Goal: Task Accomplishment & Management: Complete application form

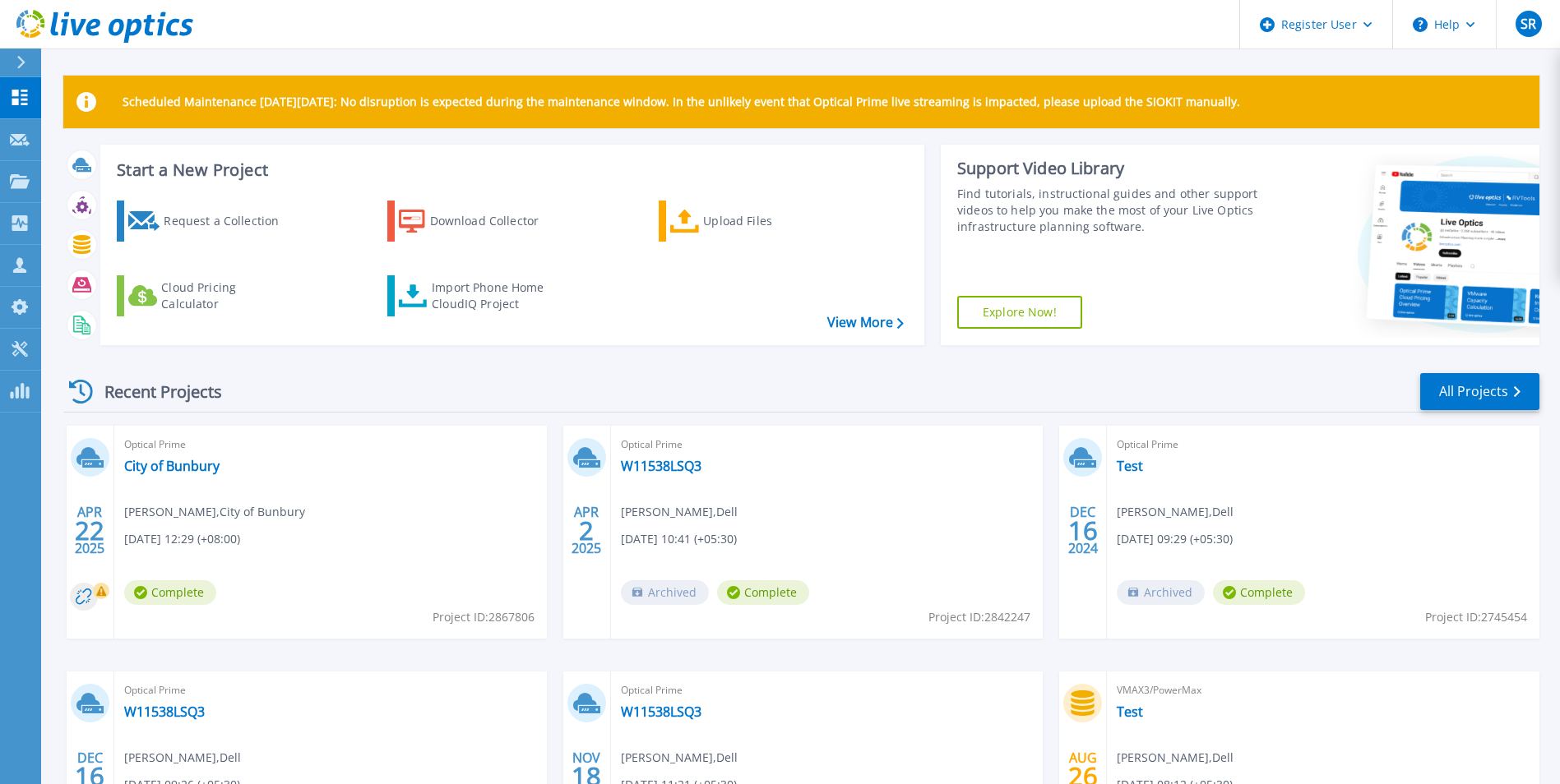
drag, startPoint x: 415, startPoint y: 101, endPoint x: 1280, endPoint y: 111, distance: 865.1
click at [1280, 111] on div "Scheduled Maintenance on Monday 22nd September: No disruption is expected durin…" at bounding box center [801, 102] width 1477 height 52
drag, startPoint x: 1280, startPoint y: 111, endPoint x: 1212, endPoint y: 140, distance: 73.9
click at [1212, 140] on div "Scheduled Maintenance on Monday 22nd September: No disruption is expected durin…" at bounding box center [801, 502] width 1477 height 855
click at [460, 234] on div "Download Collector" at bounding box center [495, 221] width 131 height 33
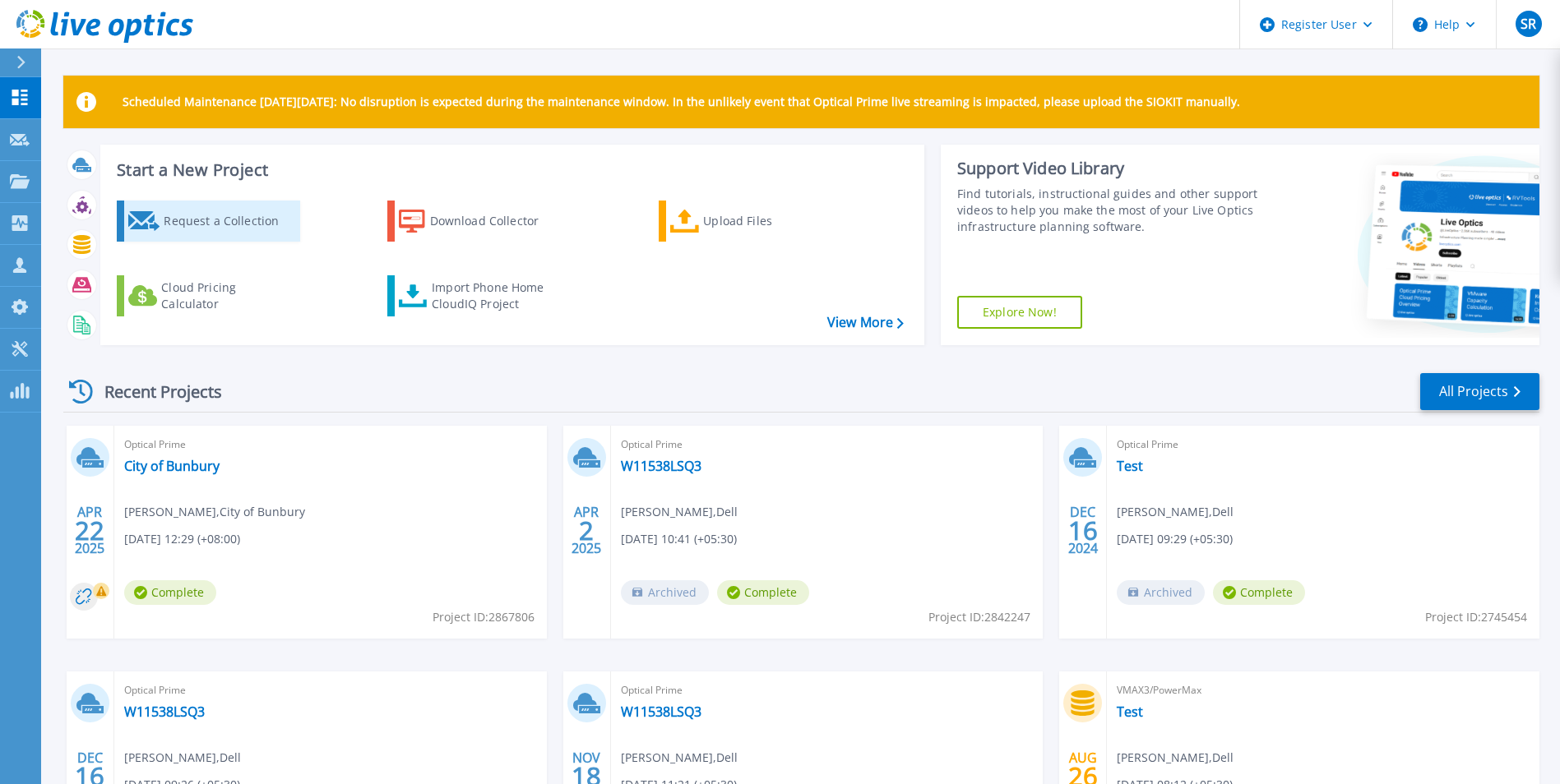
click at [258, 229] on div "Request a Collection" at bounding box center [229, 221] width 131 height 33
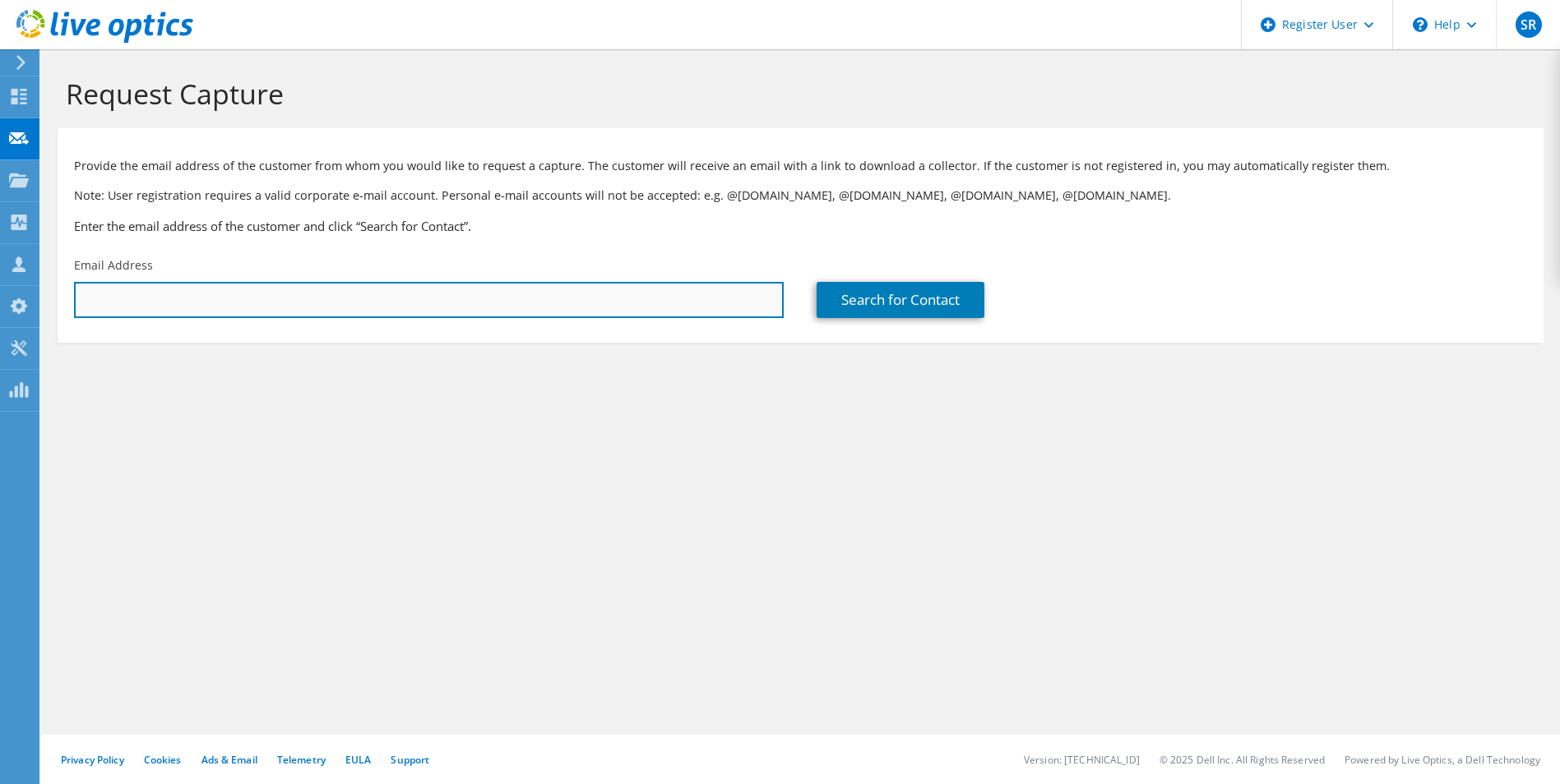
click at [683, 297] on input "text" at bounding box center [429, 299] width 710 height 36
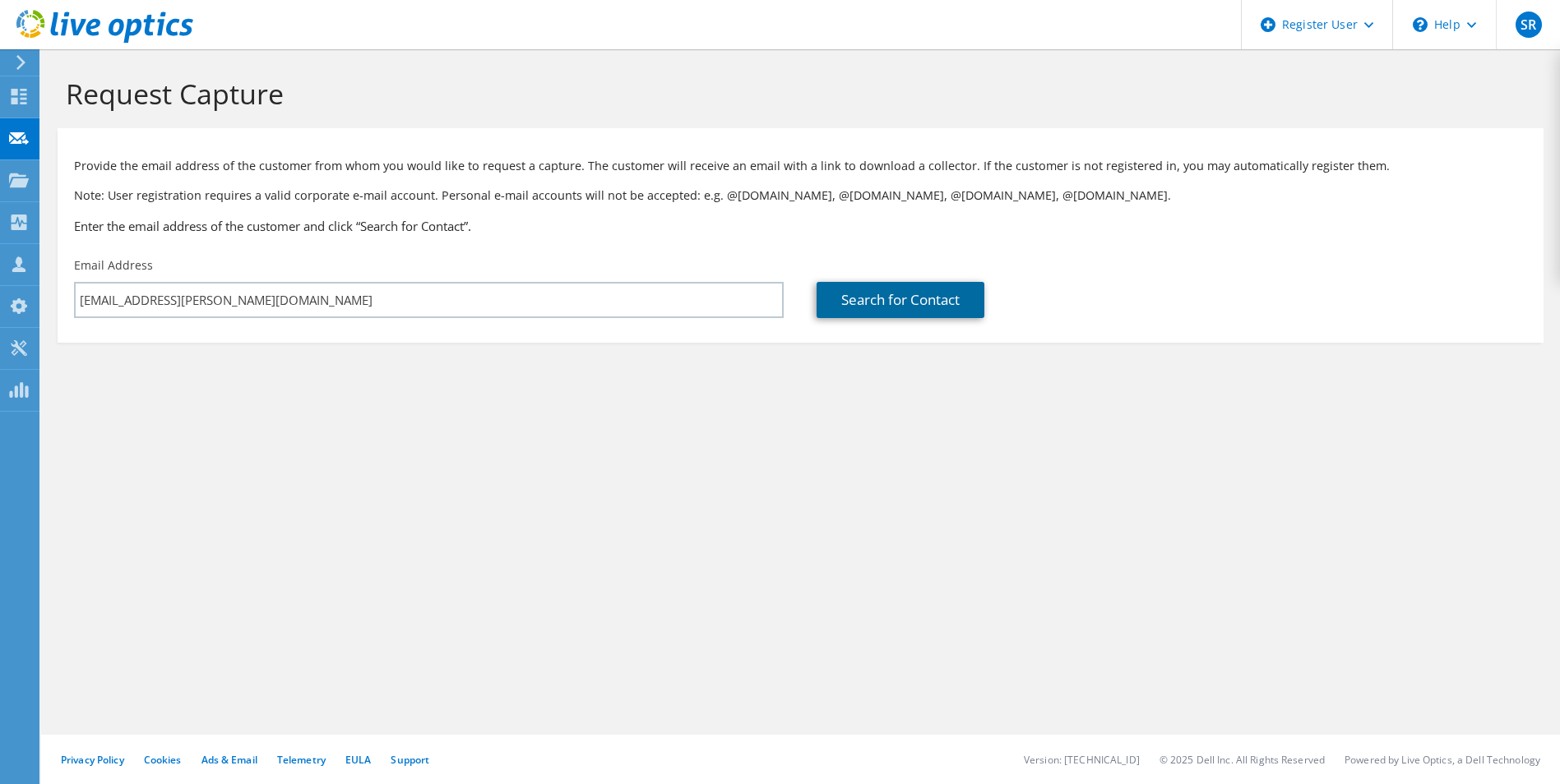
click at [852, 300] on link "Search for Contact" at bounding box center [901, 299] width 168 height 36
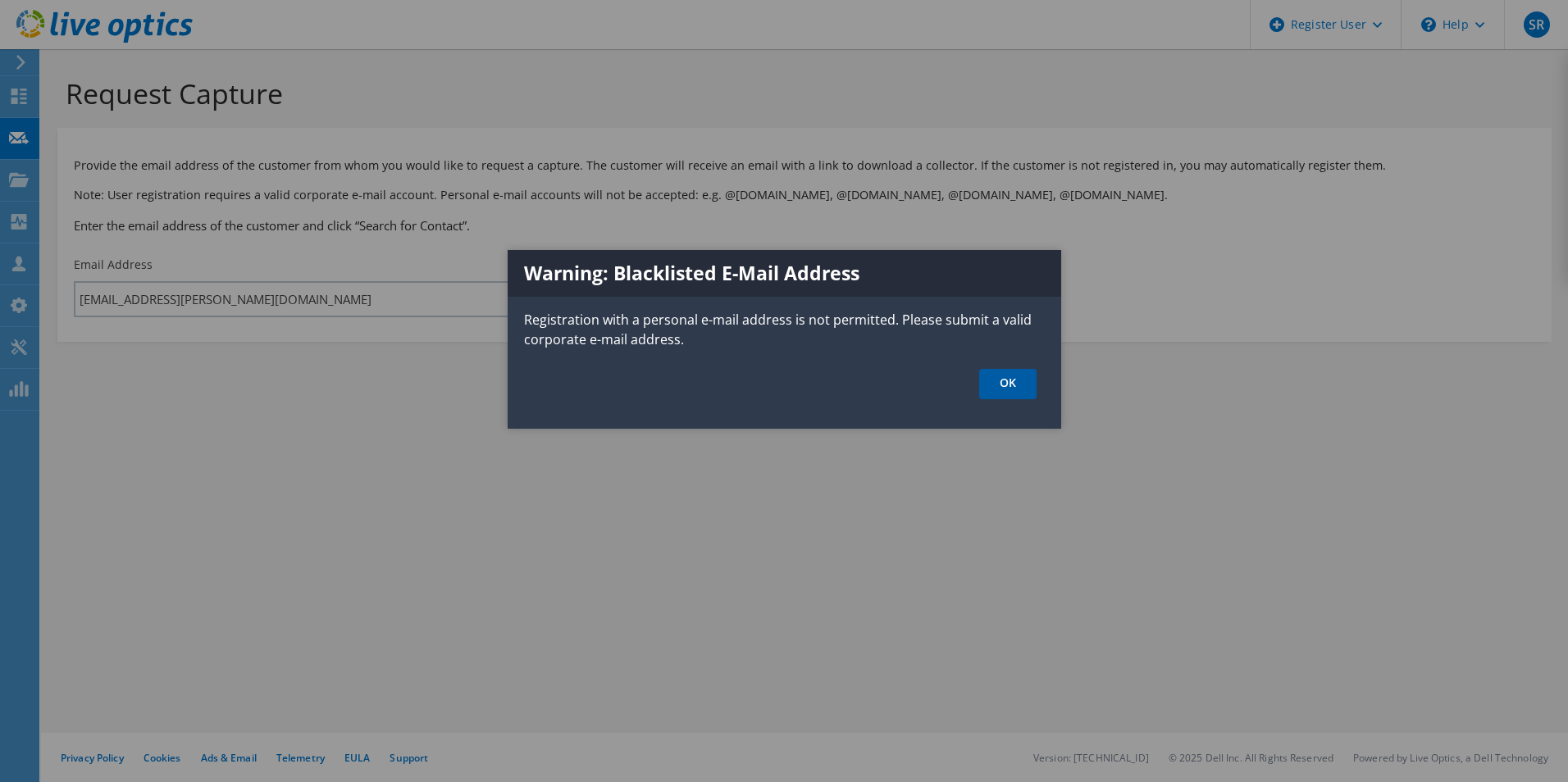
click at [1002, 394] on link "OK" at bounding box center [1008, 384] width 58 height 31
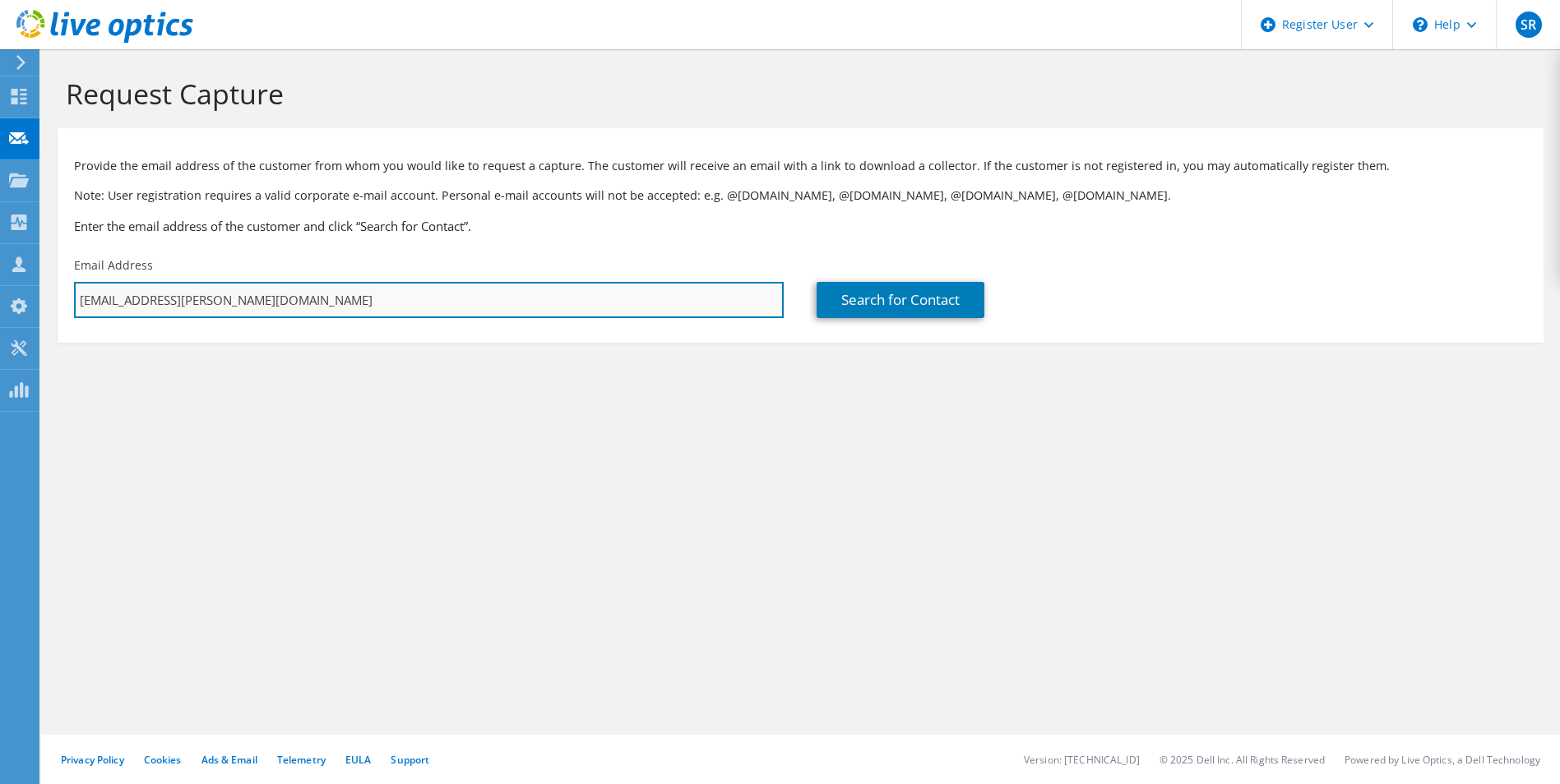
click at [211, 304] on input "shantanurao.raijade@gmail.com" at bounding box center [429, 299] width 710 height 36
type input "shantanurao.raijade@emc.com"
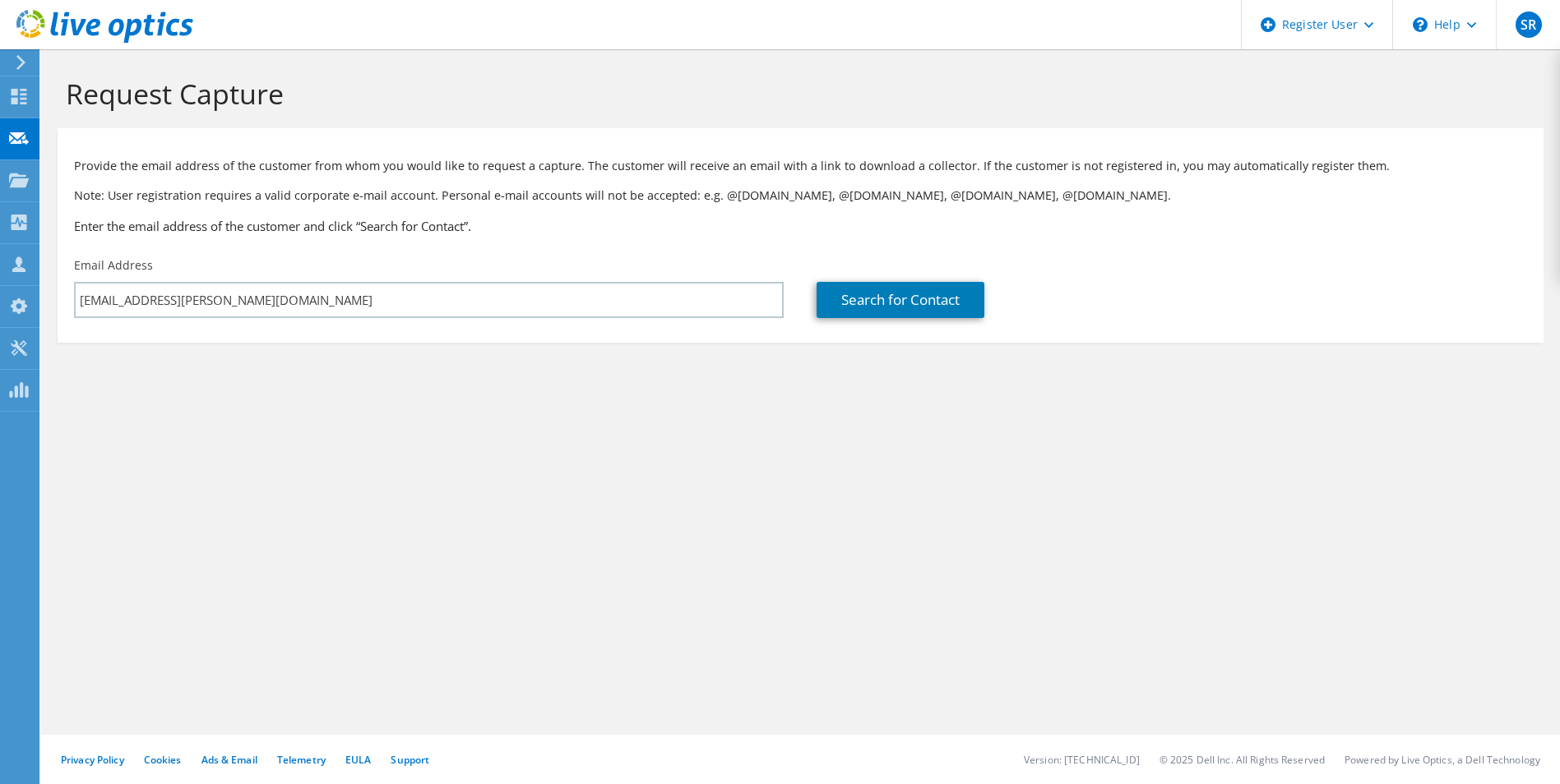
drag, startPoint x: 351, startPoint y: 375, endPoint x: 488, endPoint y: 374, distance: 137.0
click at [352, 375] on section "Request Capture Provide the email address of the customer from whom you would l…" at bounding box center [801, 236] width 1520 height 375
click at [905, 298] on link "Search for Contact" at bounding box center [901, 299] width 168 height 36
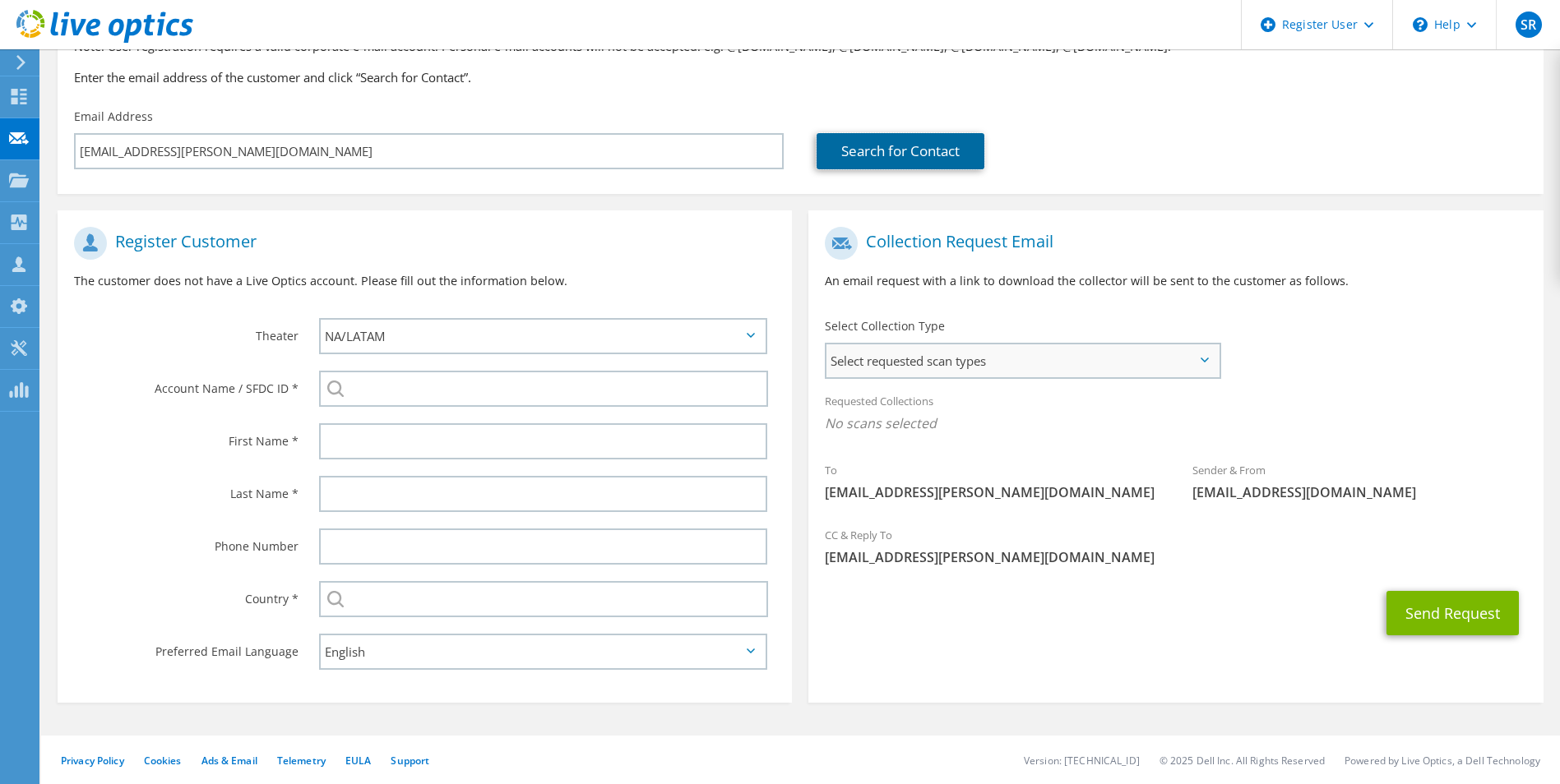
scroll to position [150, 0]
click at [1044, 365] on span "Select requested scan types" at bounding box center [1022, 360] width 391 height 33
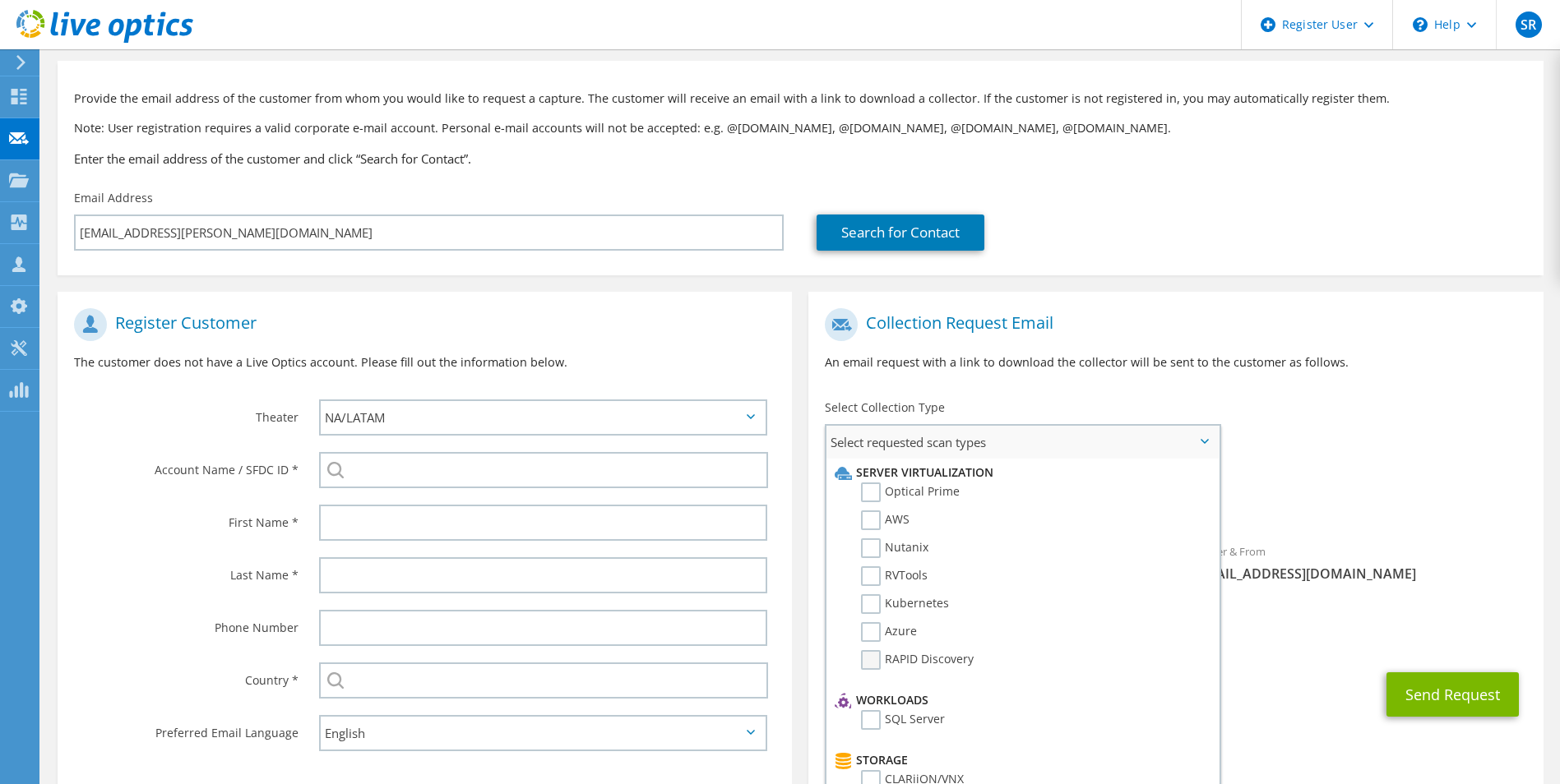
scroll to position [0, 0]
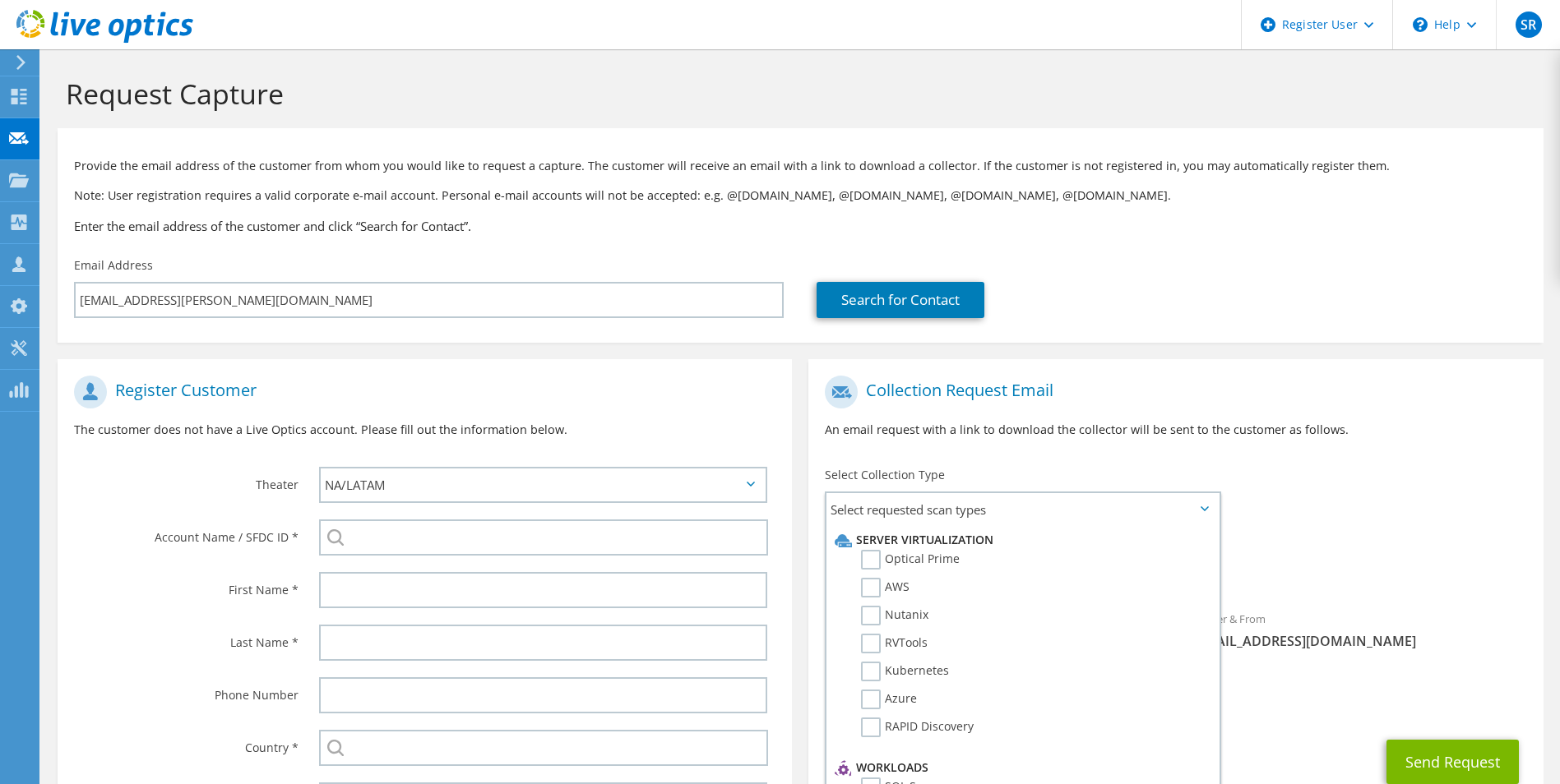
click at [1420, 400] on h1 "Collection Request Email" at bounding box center [1171, 392] width 693 height 33
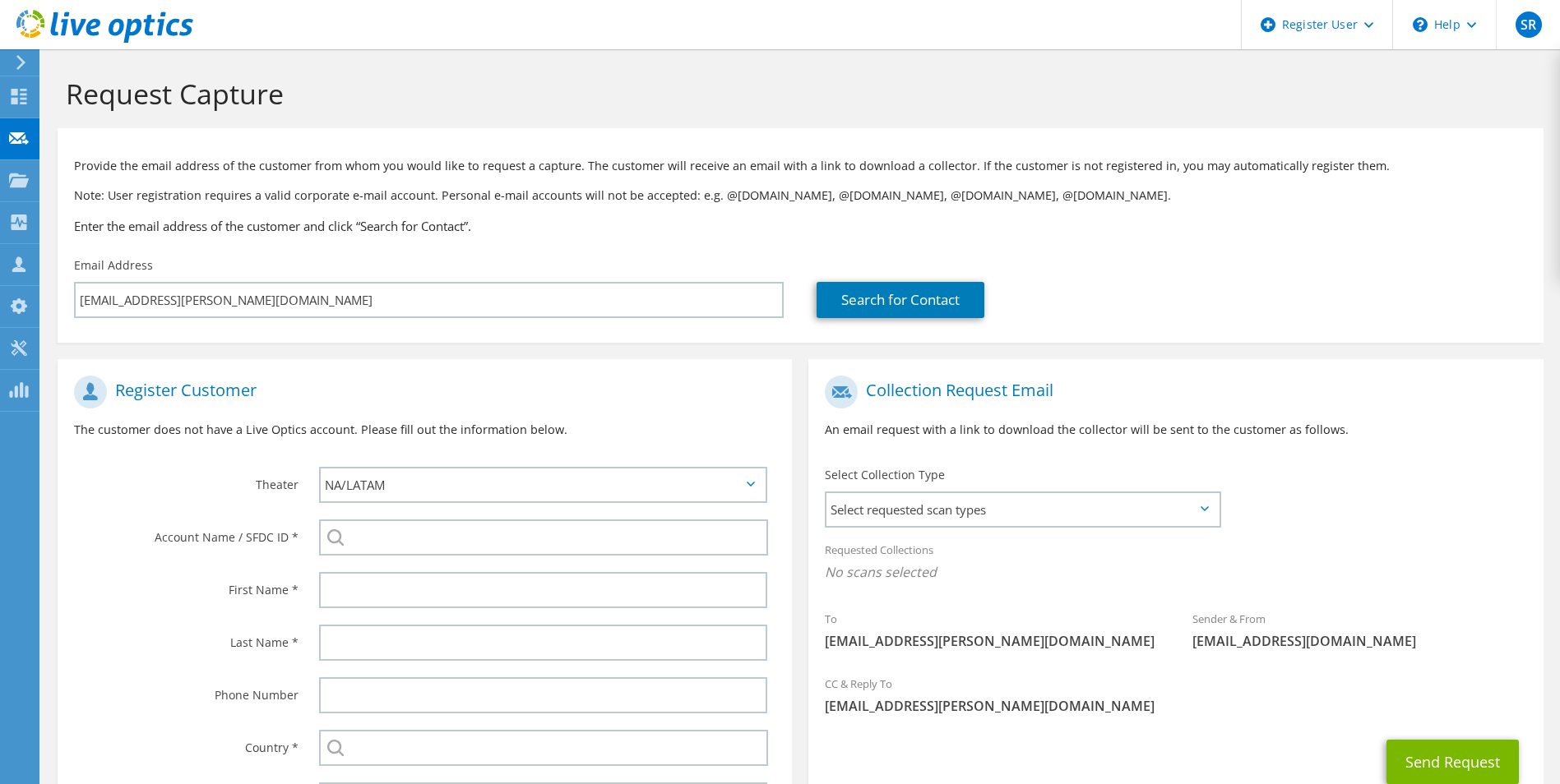
click at [115, 33] on use at bounding box center [105, 26] width 177 height 33
